Goal: Find specific page/section: Find specific page/section

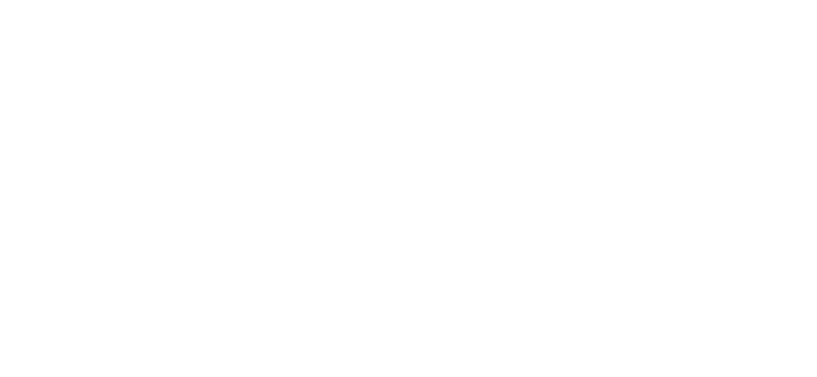
click at [22, 205] on icon at bounding box center [21, 222] width 34 height 34
